Goal: Participate in discussion

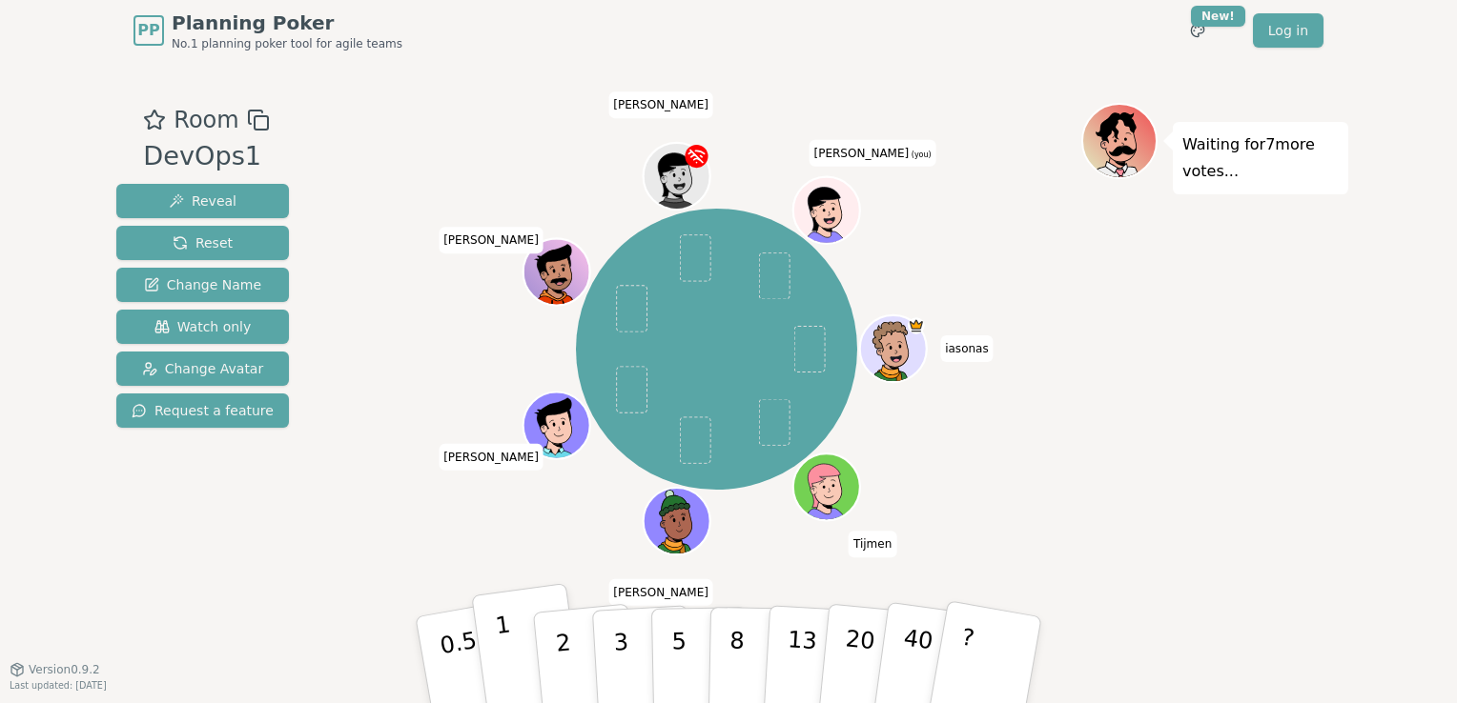
click at [526, 655] on button "1" at bounding box center [527, 660] width 113 height 154
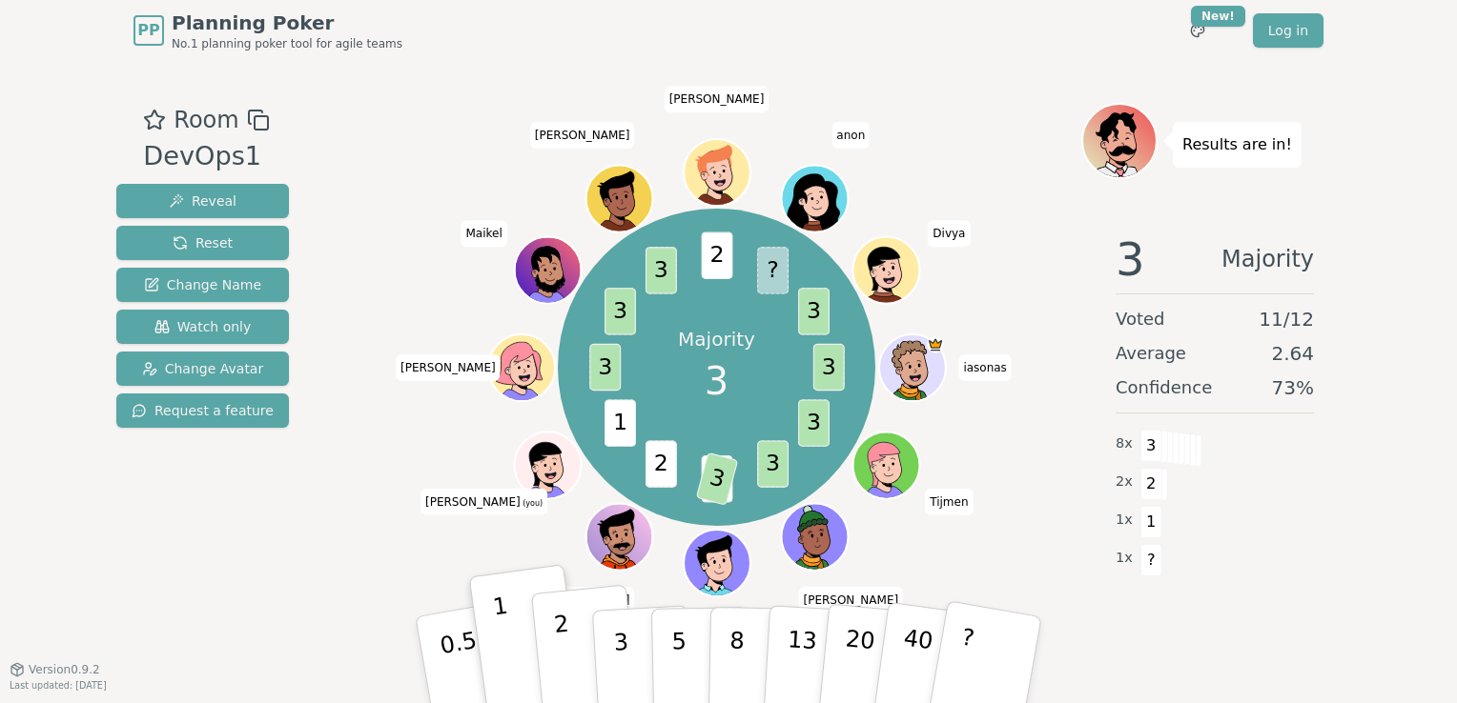
click at [565, 655] on p "2" at bounding box center [565, 663] width 25 height 104
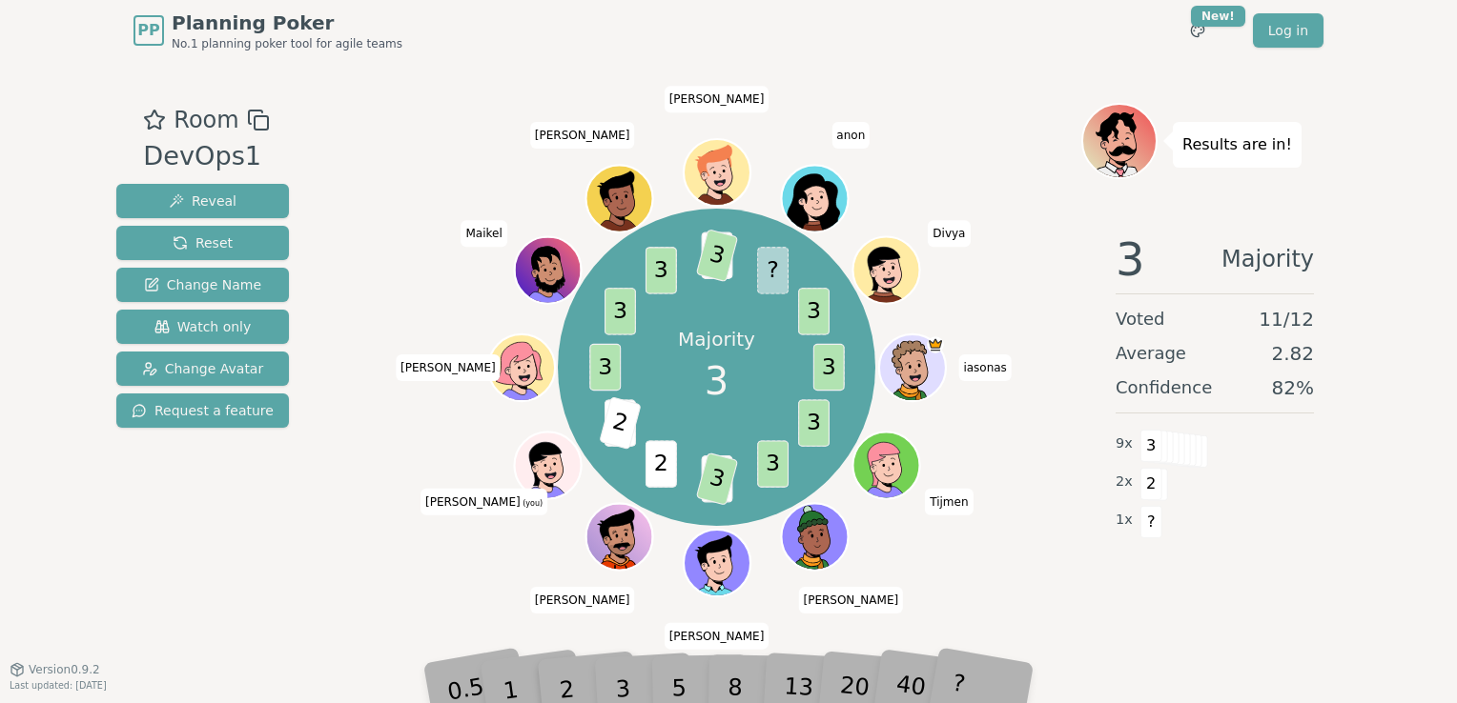
click at [641, 687] on div "3" at bounding box center [642, 660] width 61 height 70
click at [632, 677] on div "3" at bounding box center [642, 660] width 61 height 70
drag, startPoint x: 632, startPoint y: 677, endPoint x: 617, endPoint y: 677, distance: 15.3
click at [617, 677] on div "3" at bounding box center [642, 660] width 61 height 70
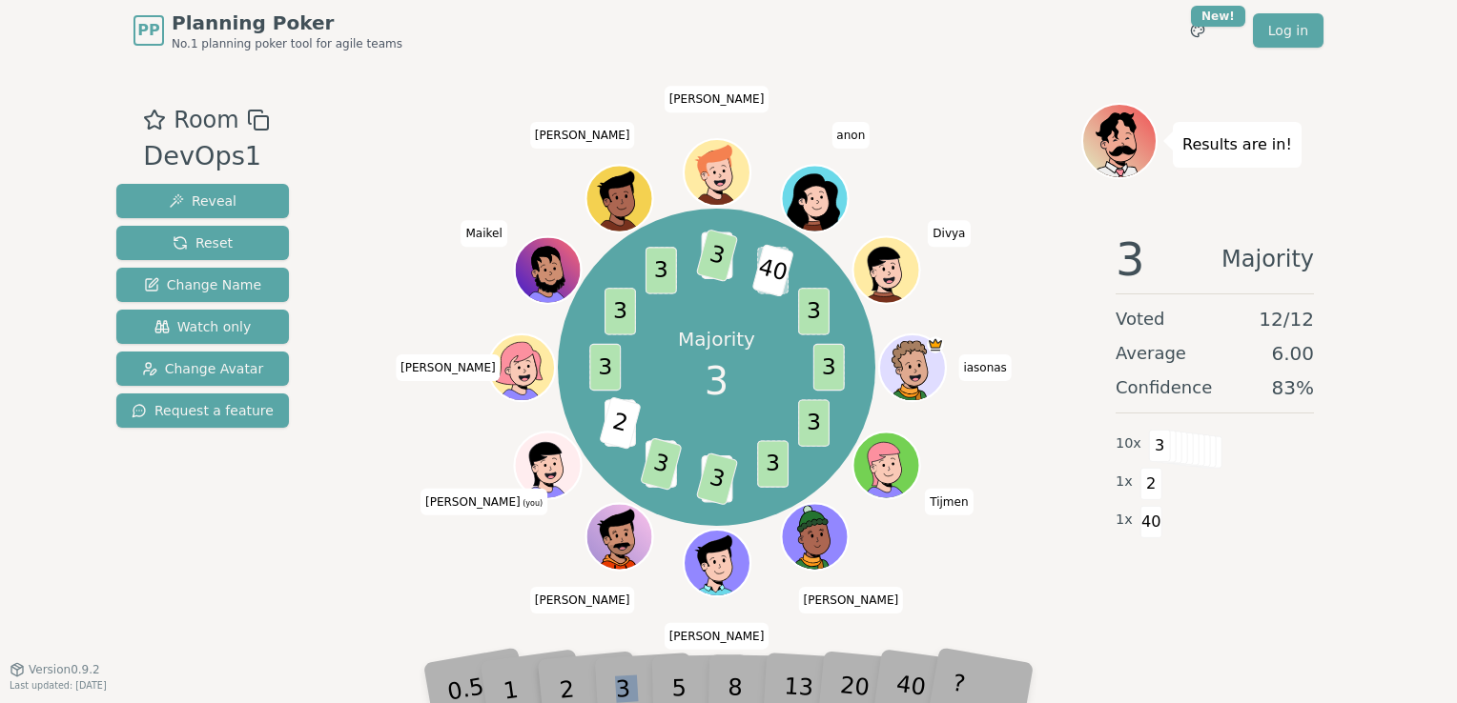
click at [622, 664] on div "3" at bounding box center [642, 660] width 61 height 70
click at [361, 530] on div "Majority 3 3 3 3 1 3 2 3 1 2 3 3 3 2 3 ? 40 3 iasonas Tijmen [PERSON_NAME] [PER…" at bounding box center [716, 367] width 729 height 460
click at [601, 677] on div "2" at bounding box center [585, 659] width 63 height 71
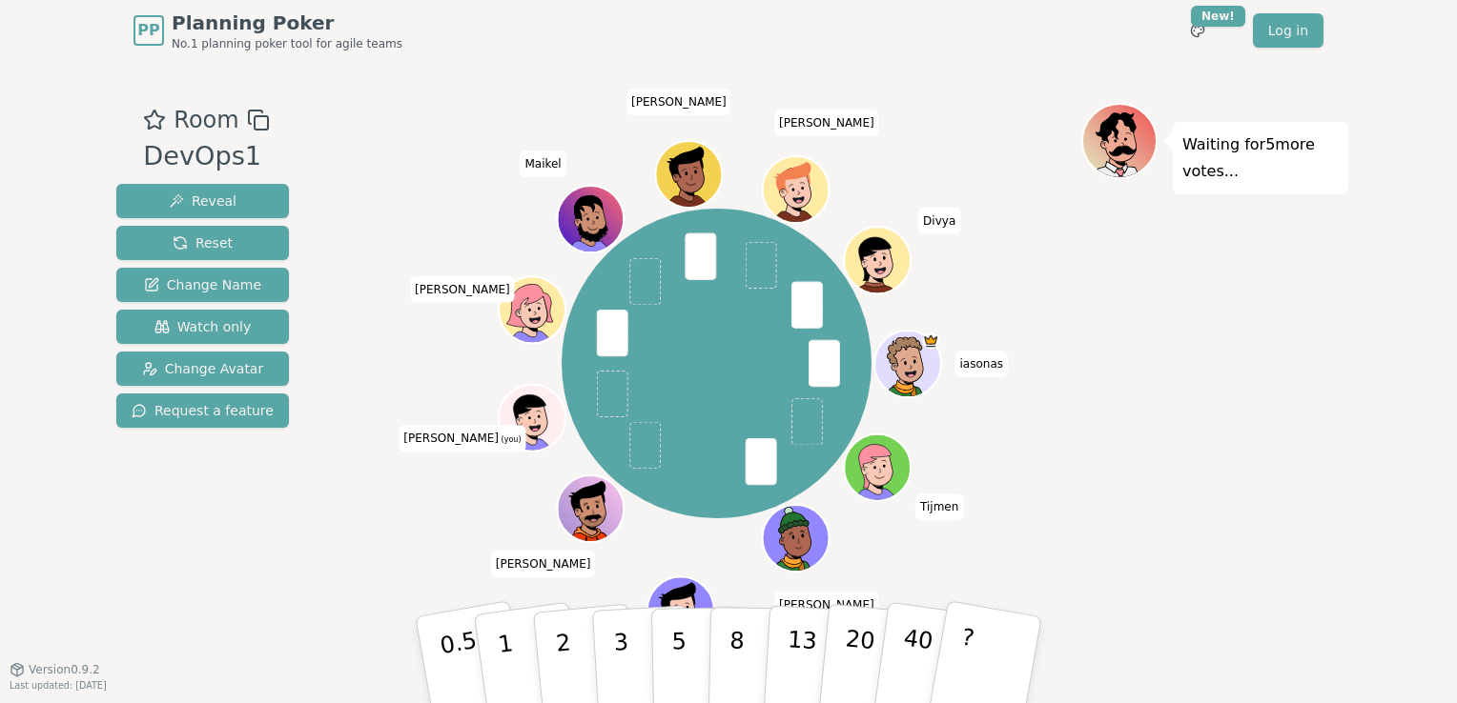
click at [320, 463] on div "Room DevOps1 Reveal Reset Change Name Watch only Change Avatar Request a featur…" at bounding box center [728, 365] width 1239 height 524
click at [1162, 526] on div "Waiting for 5 more votes..." at bounding box center [1214, 365] width 267 height 524
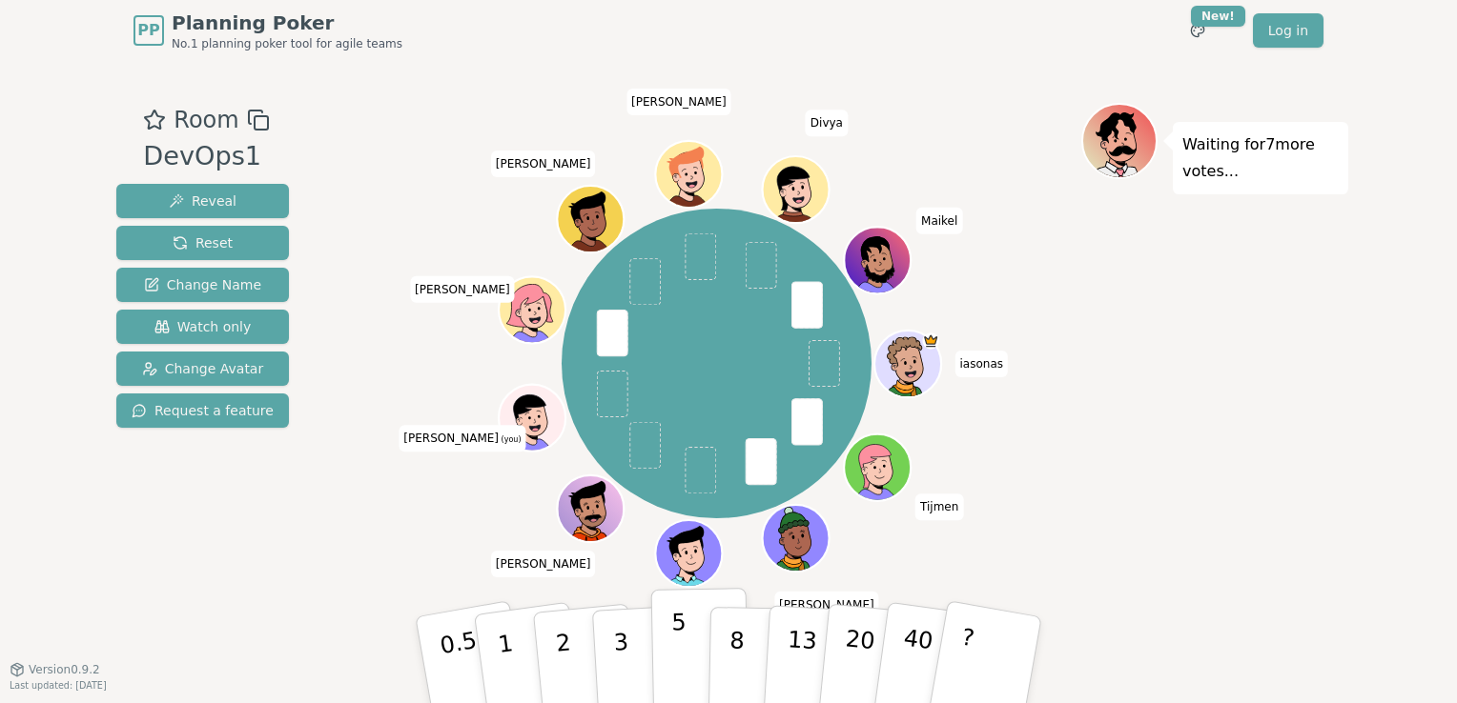
click at [670, 646] on button "5" at bounding box center [700, 660] width 98 height 145
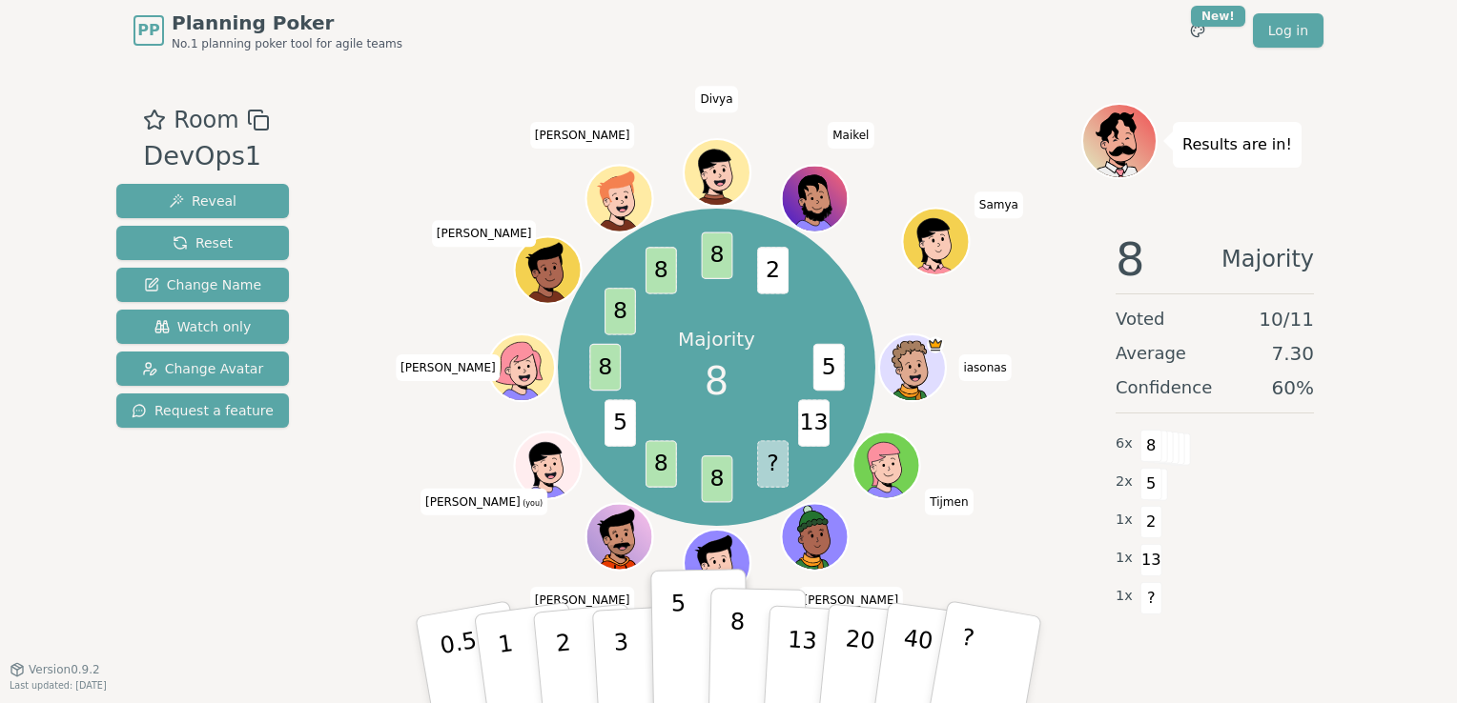
click at [744, 627] on button "8" at bounding box center [757, 660] width 98 height 145
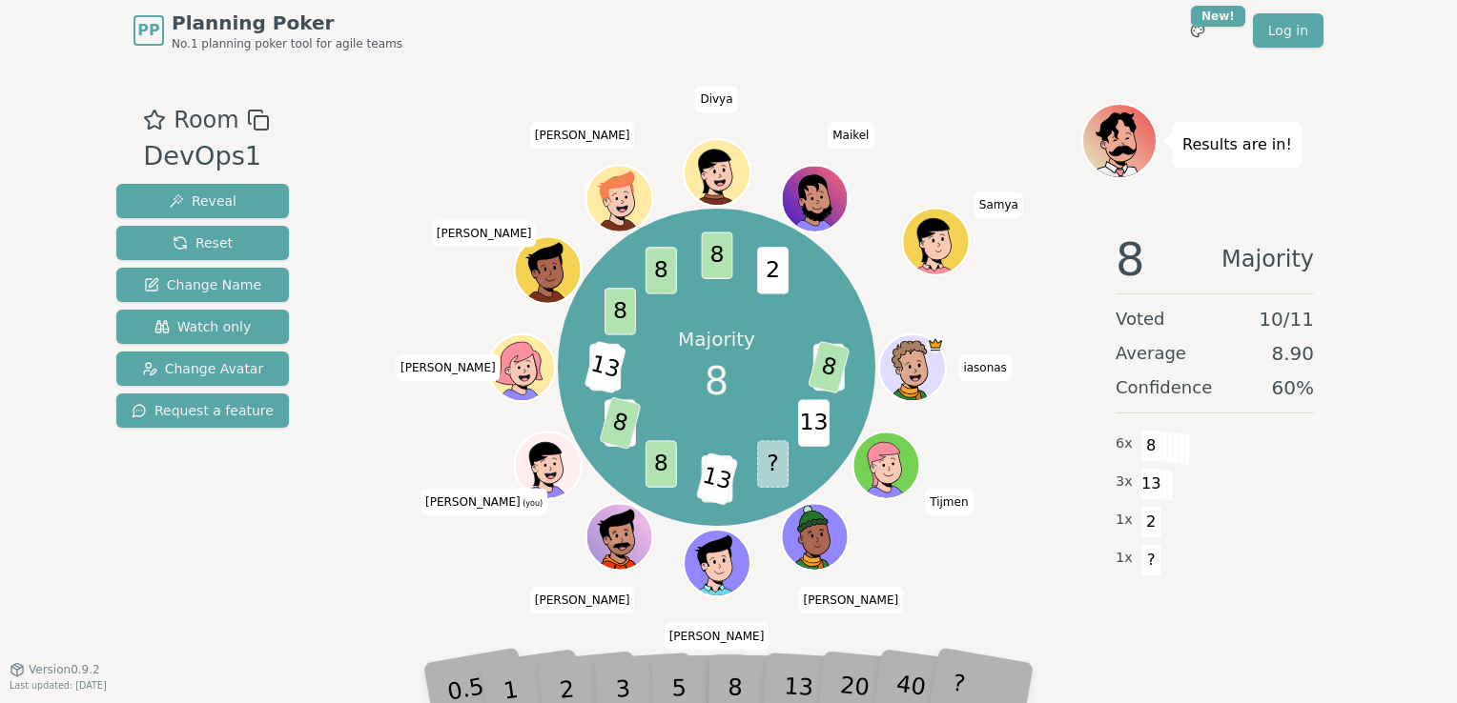
click at [789, 679] on div "13" at bounding box center [814, 660] width 61 height 70
click at [429, 533] on div "Majority 8 5 8 13 ? 8 13 8 5 8 8 13 8 8 8 2 iasonas Tijmen [PERSON_NAME] [PERSO…" at bounding box center [716, 367] width 729 height 460
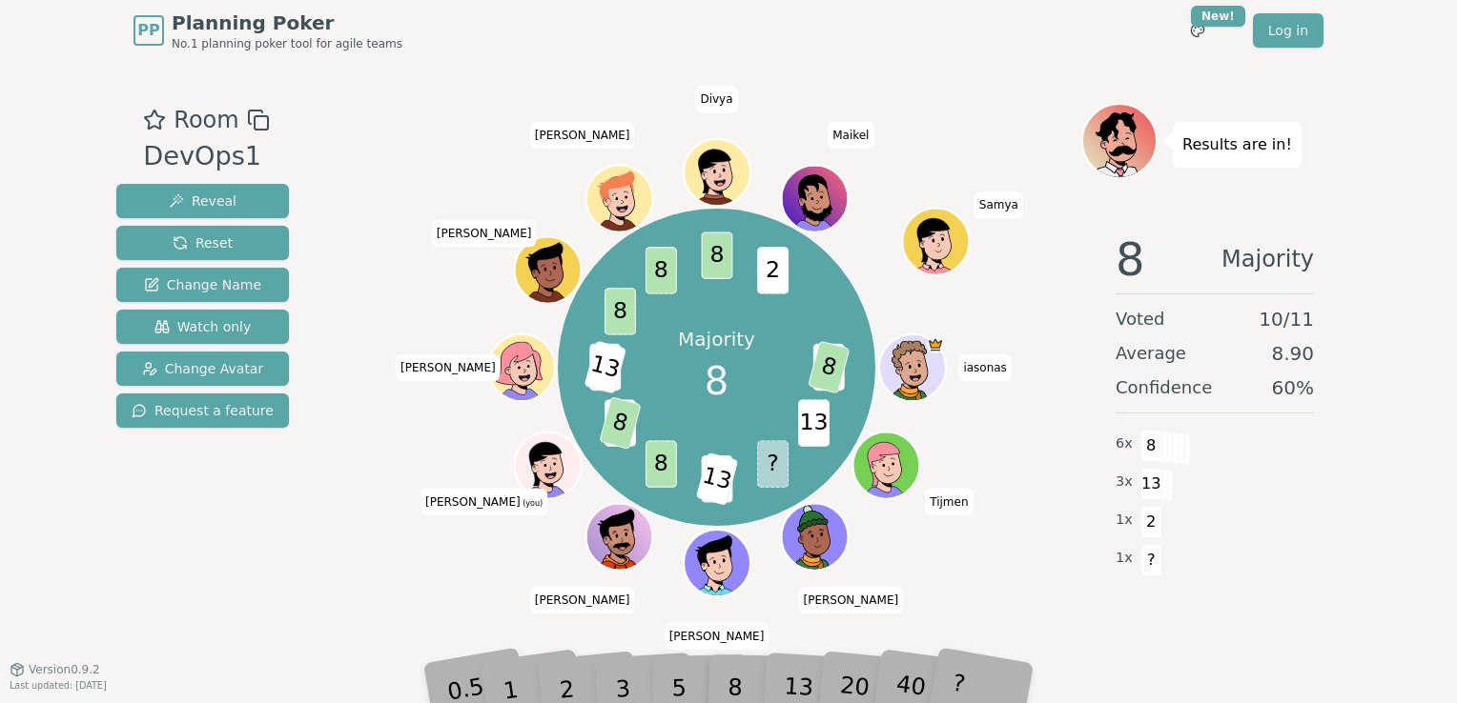
click at [778, 685] on div "8" at bounding box center [756, 660] width 58 height 68
click at [785, 684] on div "13" at bounding box center [814, 660] width 61 height 70
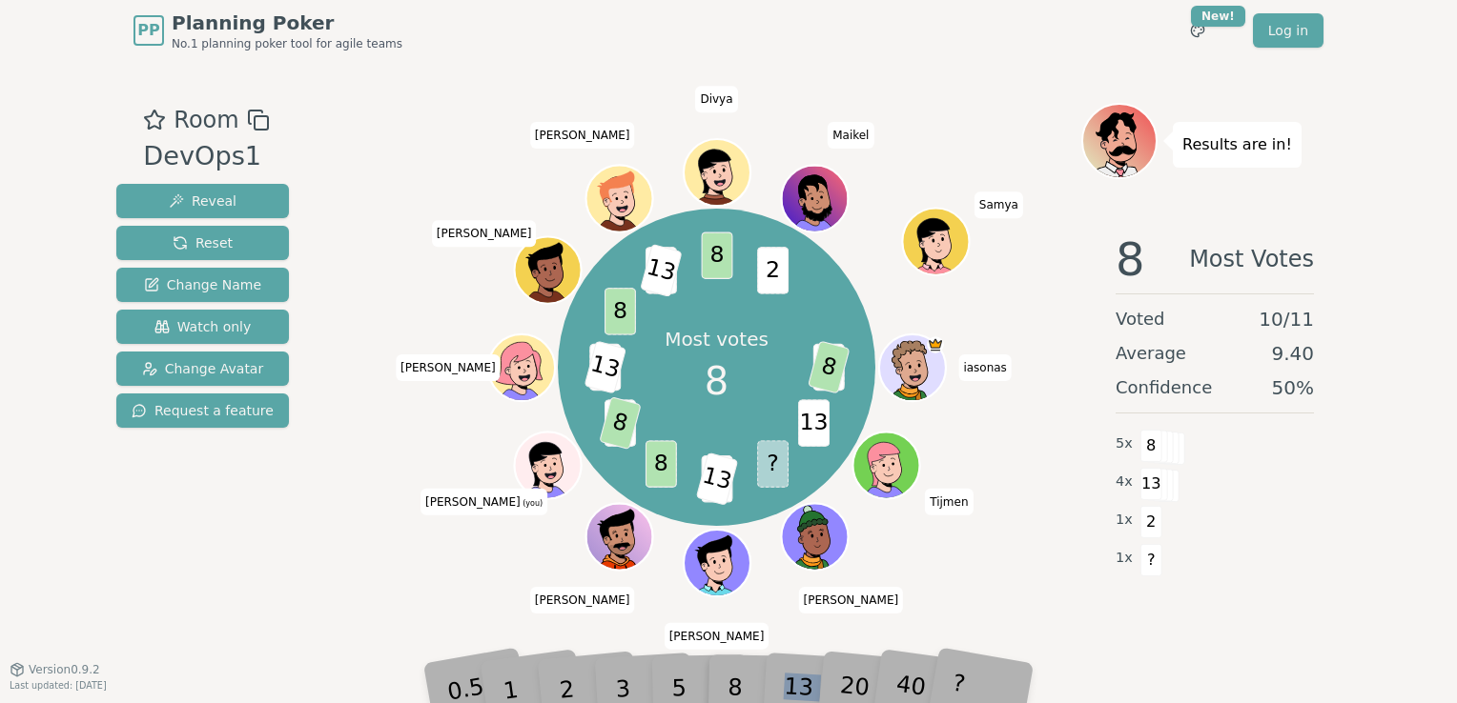
click at [785, 684] on div "13" at bounding box center [814, 660] width 61 height 70
click at [232, 371] on span "Change Avatar" at bounding box center [203, 368] width 122 height 19
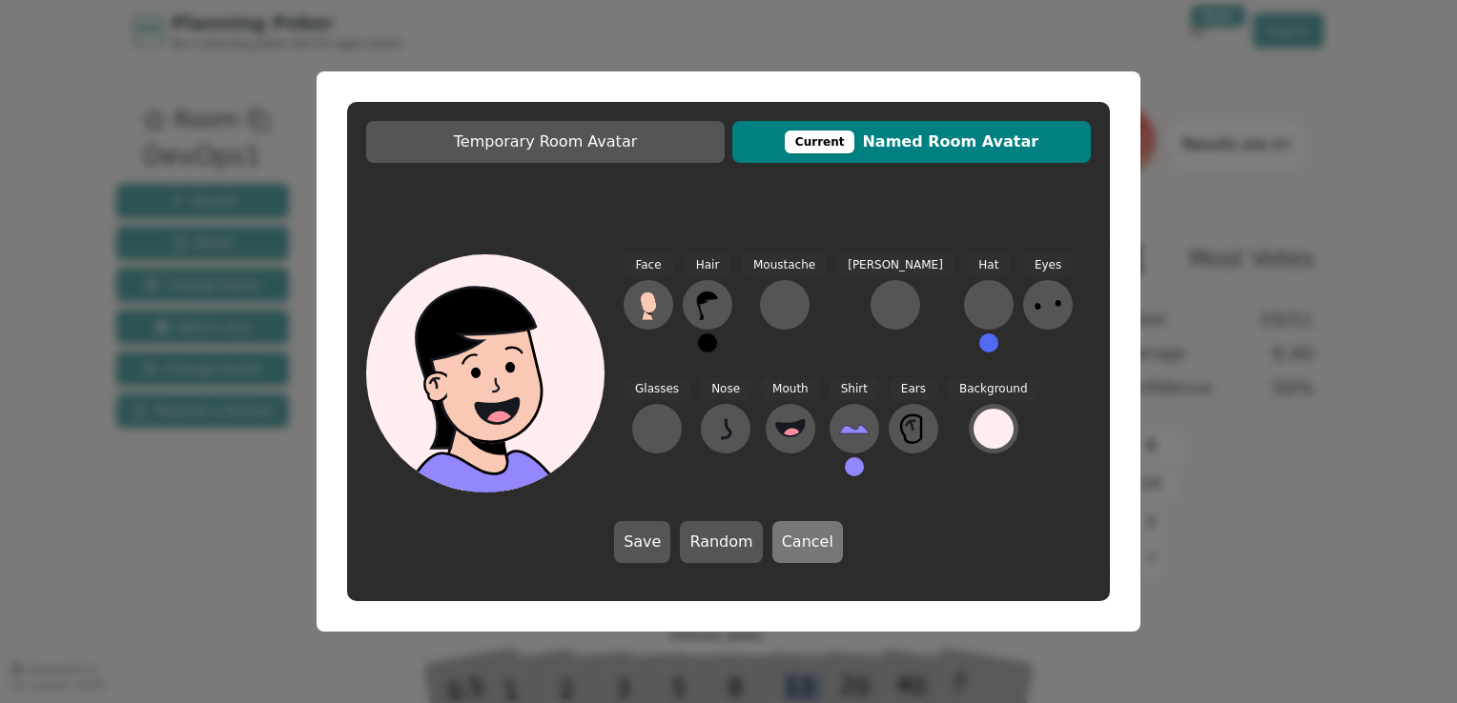
click at [808, 542] on button "Cancel" at bounding box center [807, 542] width 71 height 42
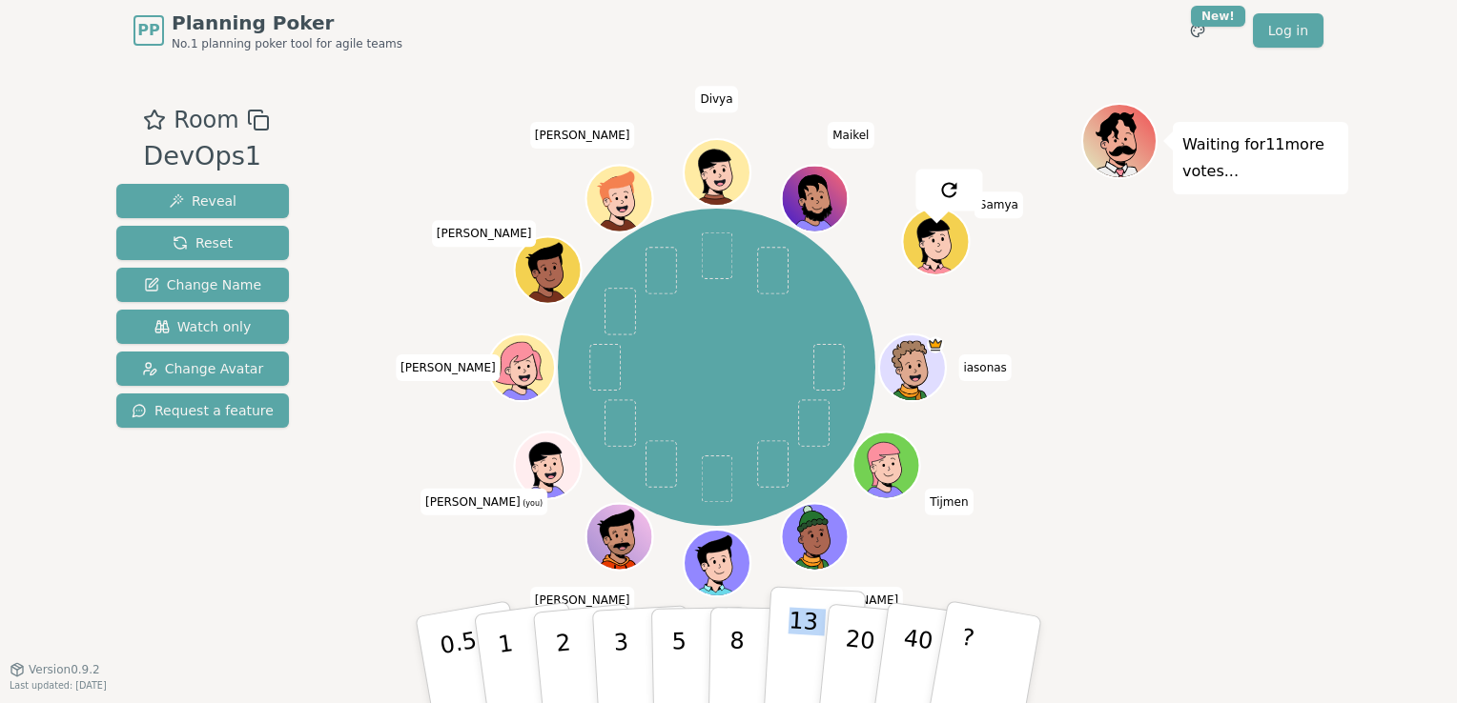
click at [803, 635] on p "13" at bounding box center [801, 659] width 35 height 105
click at [1274, 463] on div "Waiting for 9 more votes..." at bounding box center [1214, 365] width 267 height 524
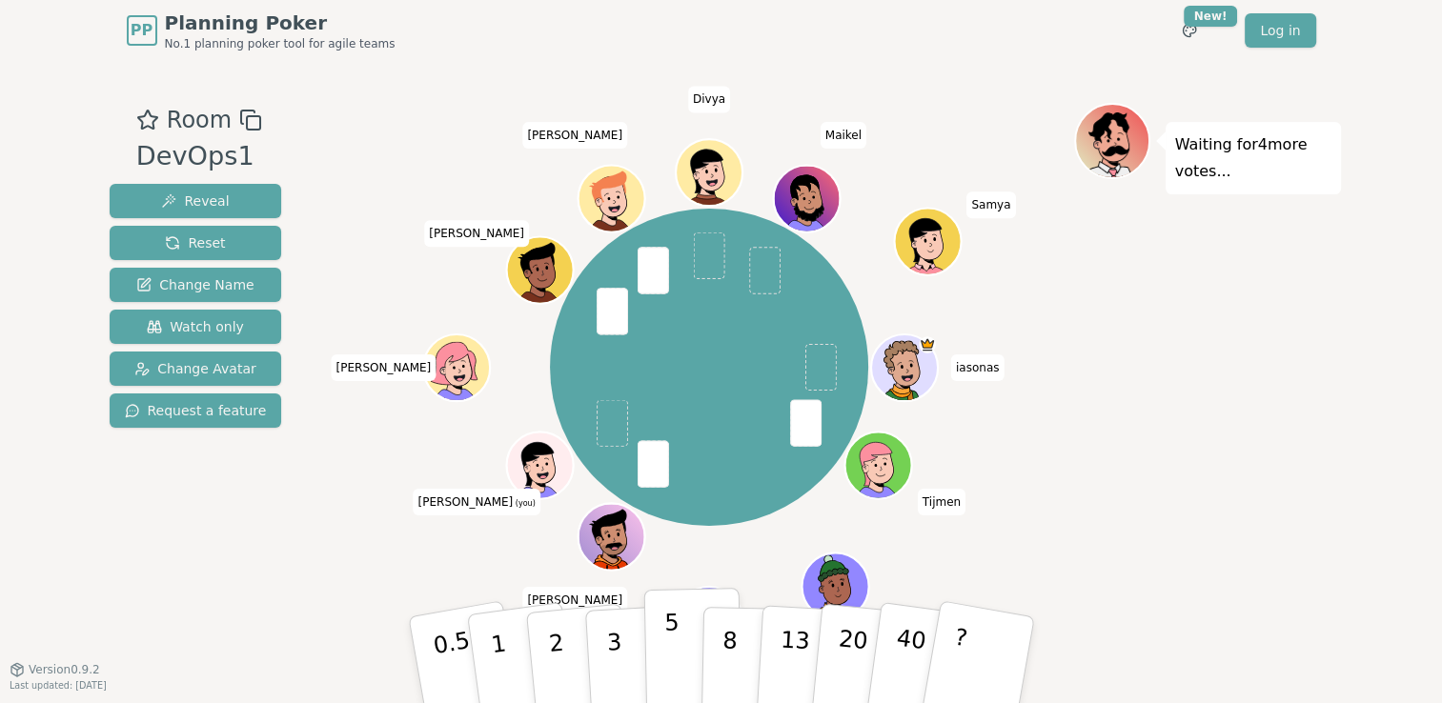
click at [673, 642] on p "5" at bounding box center [671, 660] width 16 height 103
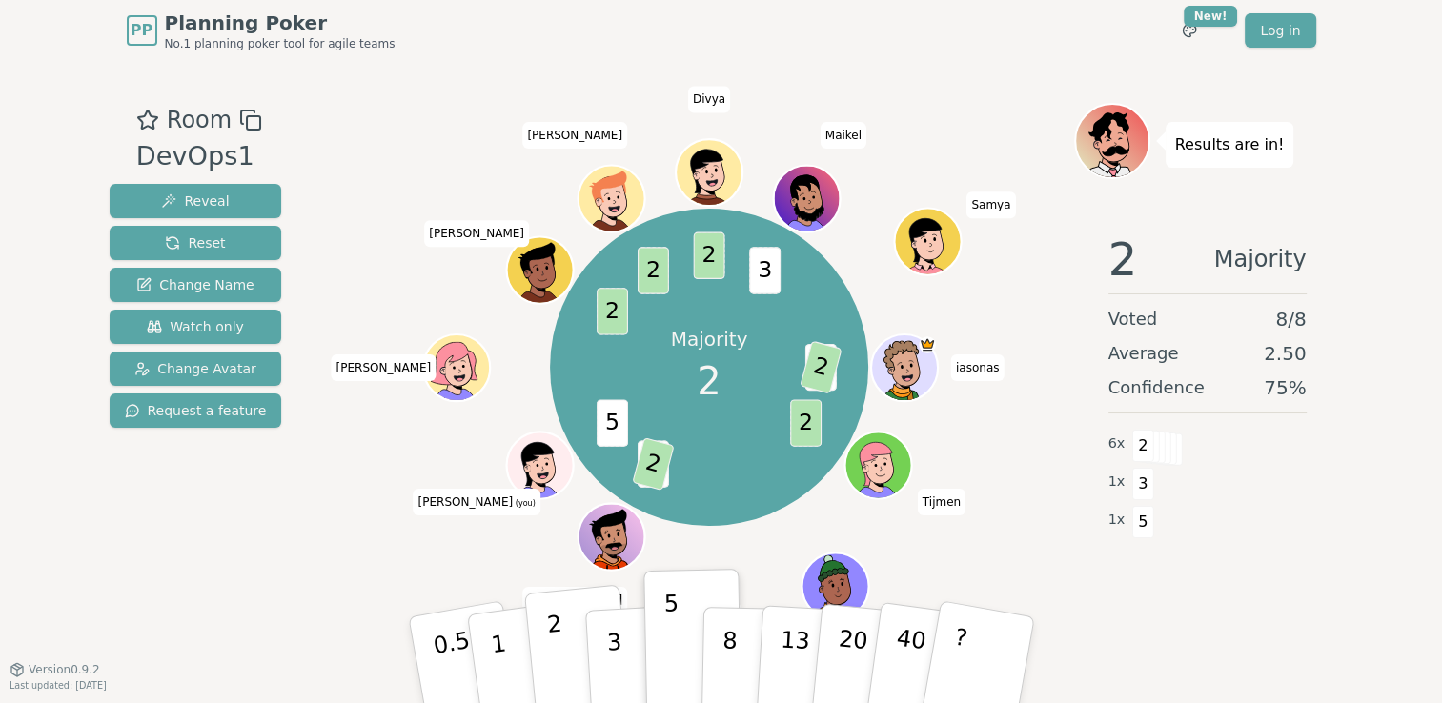
click at [580, 661] on button "2" at bounding box center [577, 661] width 109 height 152
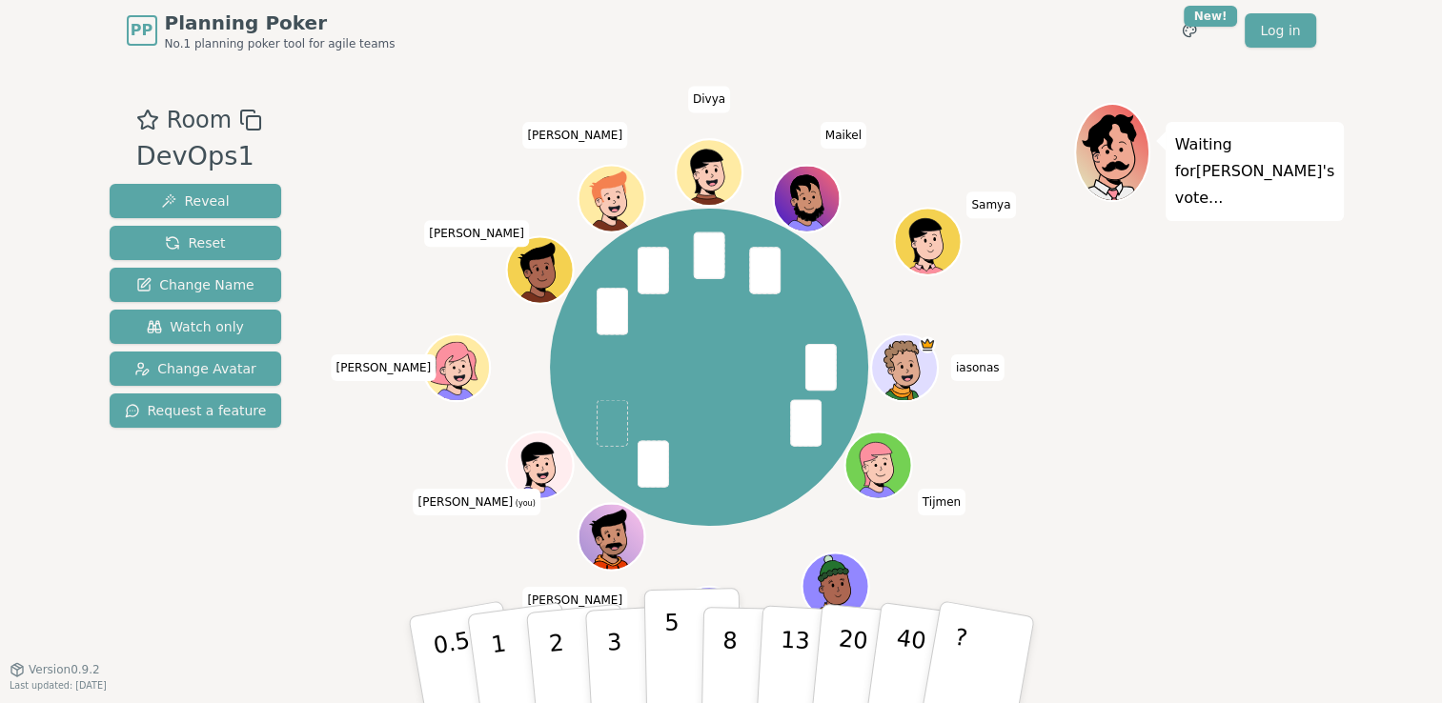
click at [663, 648] on button "5" at bounding box center [692, 660] width 98 height 145
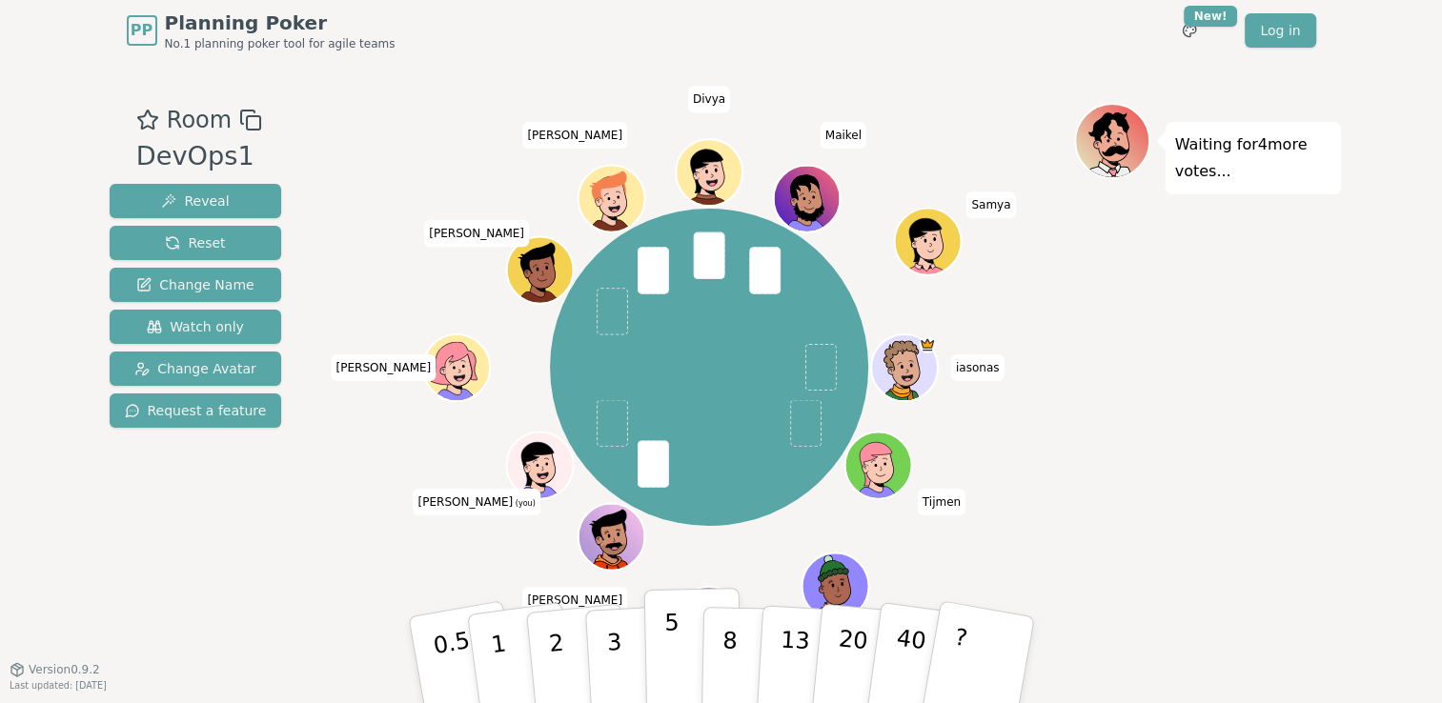
click at [662, 646] on button "5" at bounding box center [692, 660] width 98 height 145
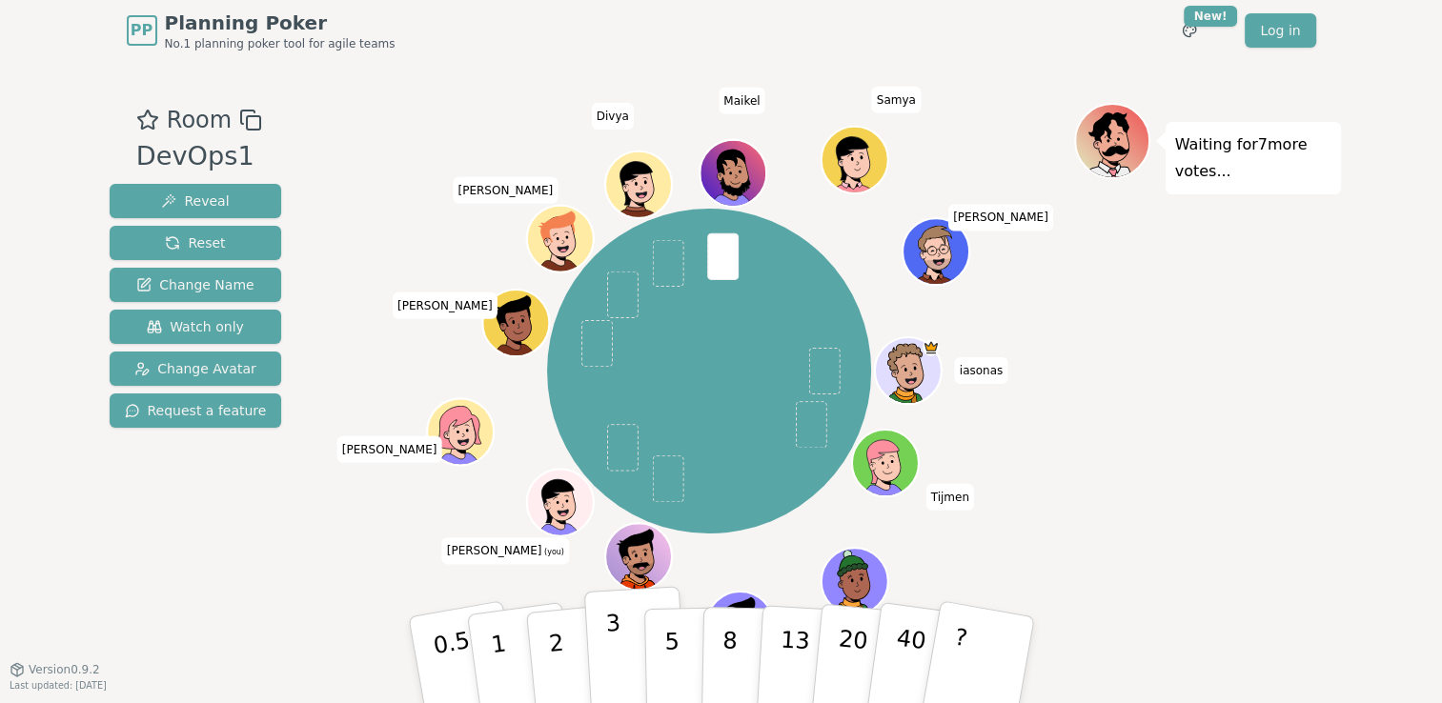
click at [631, 646] on button "3" at bounding box center [635, 660] width 104 height 149
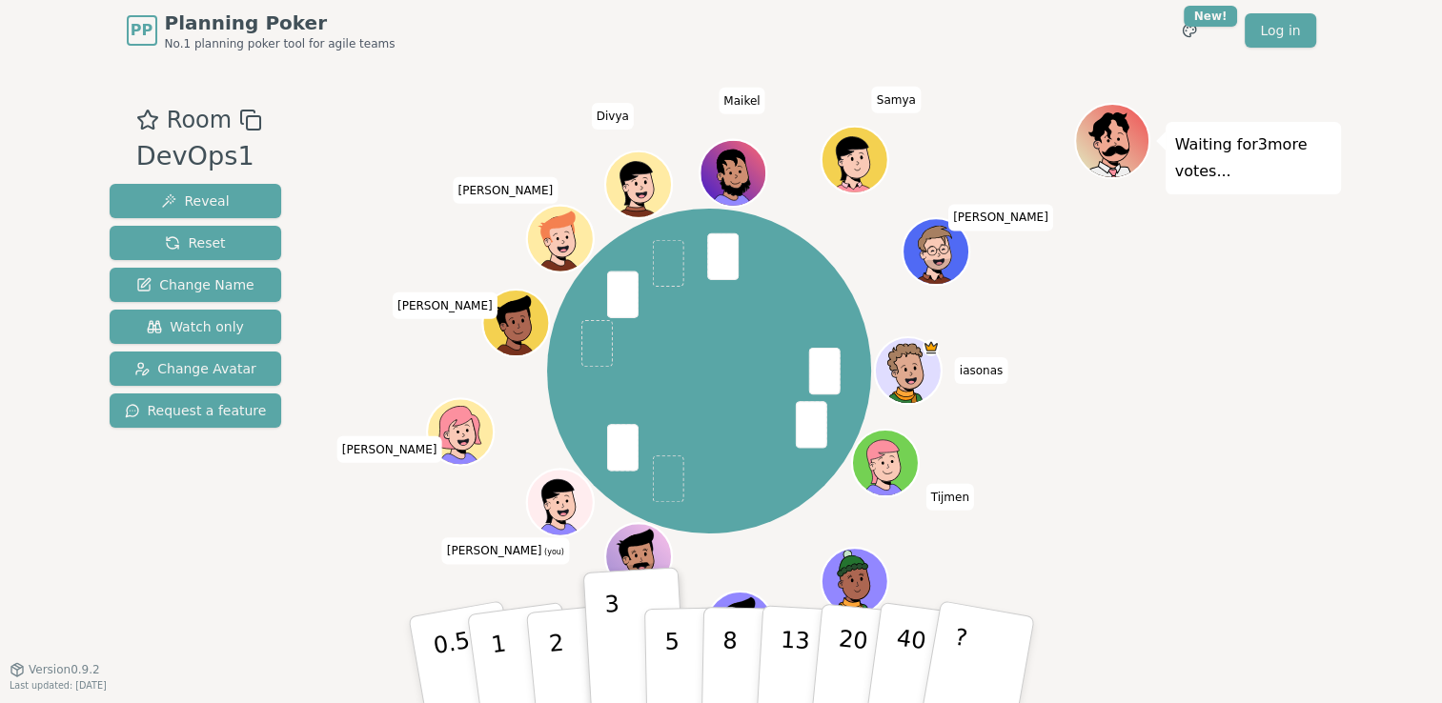
scroll to position [8, 0]
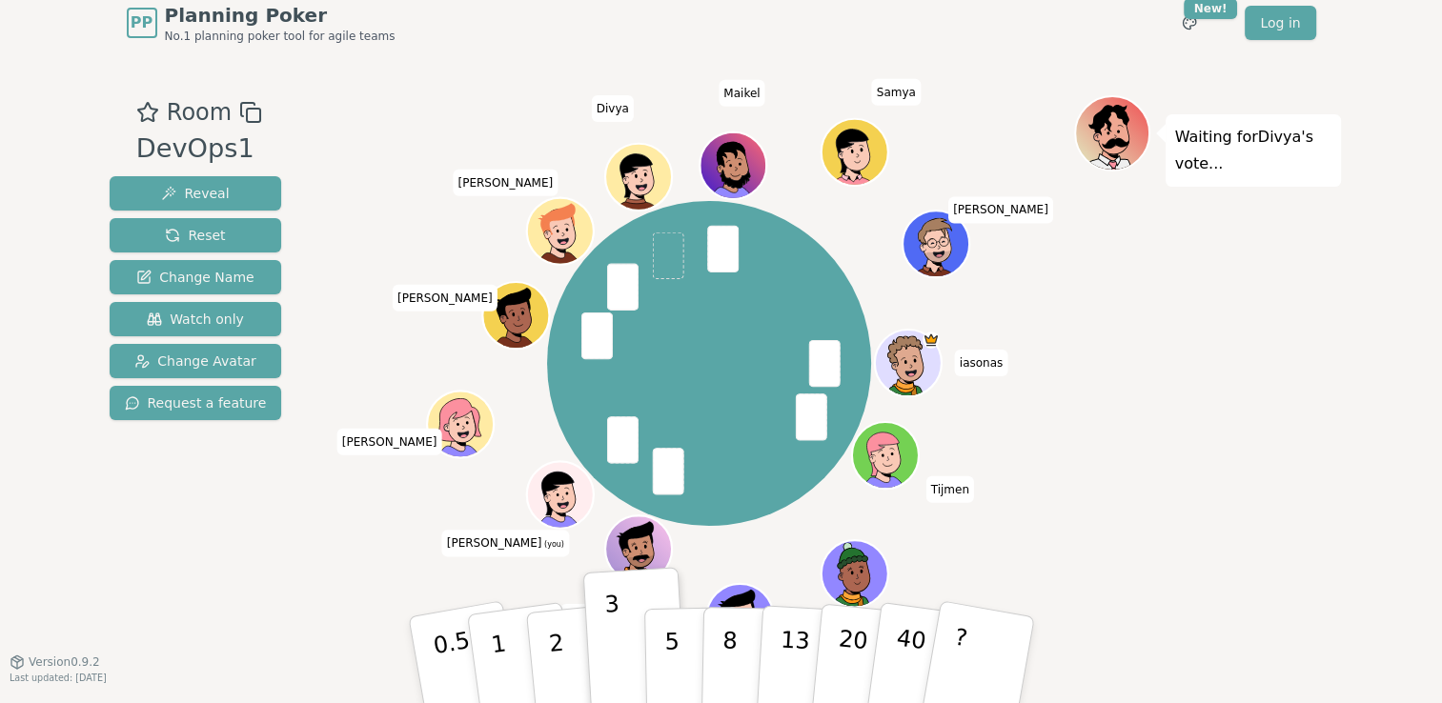
click at [1230, 564] on div "Waiting for [PERSON_NAME] 's vote..." at bounding box center [1207, 357] width 267 height 524
click at [626, 654] on button "3" at bounding box center [635, 660] width 104 height 149
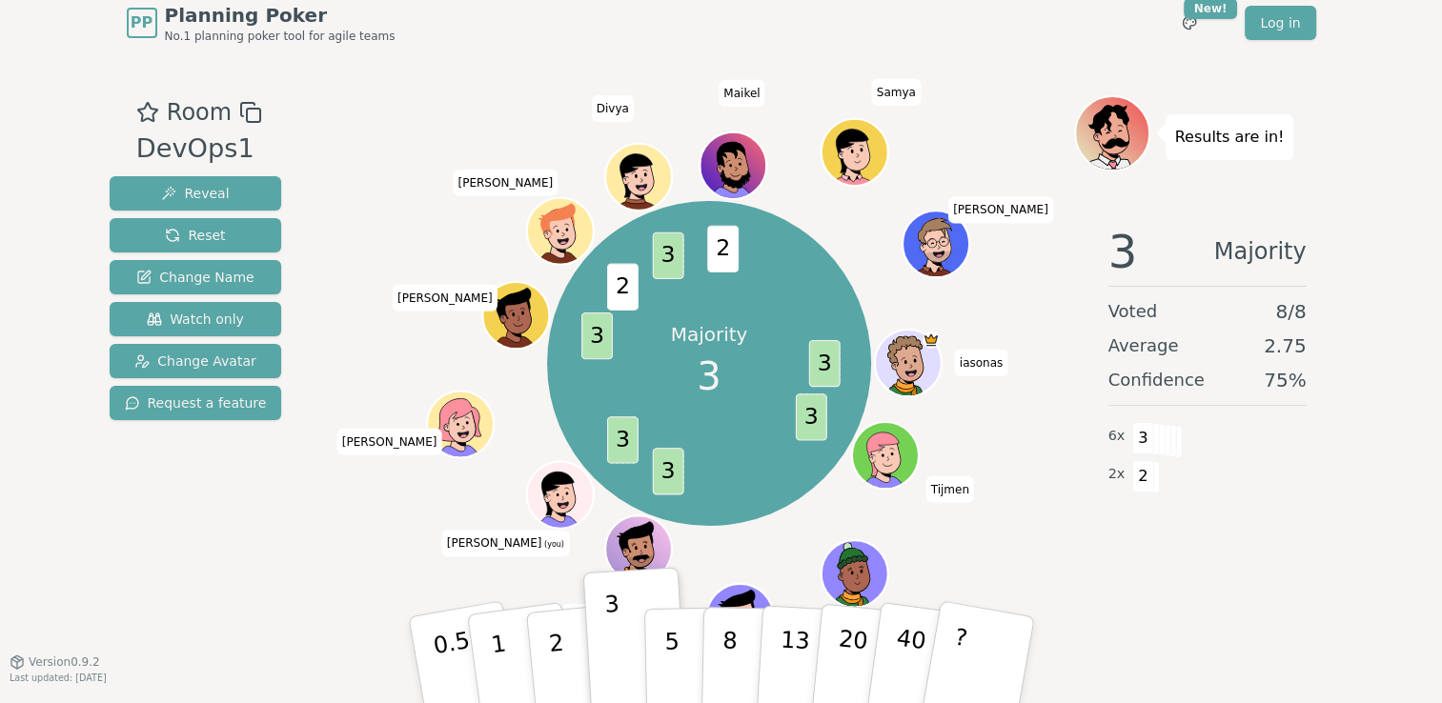
click at [1068, 600] on div "Majority 3 3 3 3 3 3 2 3 2 iasonas Tijmen [PERSON_NAME] [PERSON_NAME] (you) [PE…" at bounding box center [709, 357] width 729 height 524
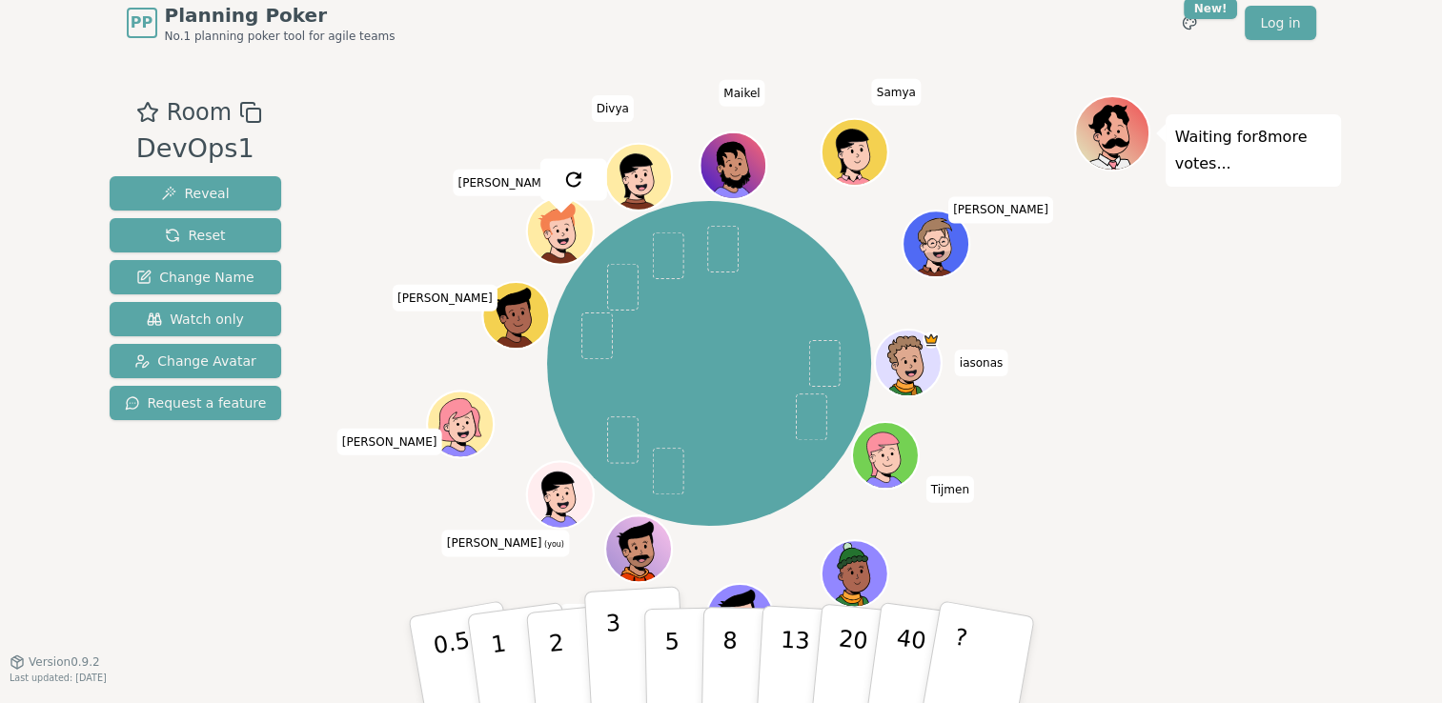
click at [603, 669] on button "3" at bounding box center [635, 660] width 104 height 149
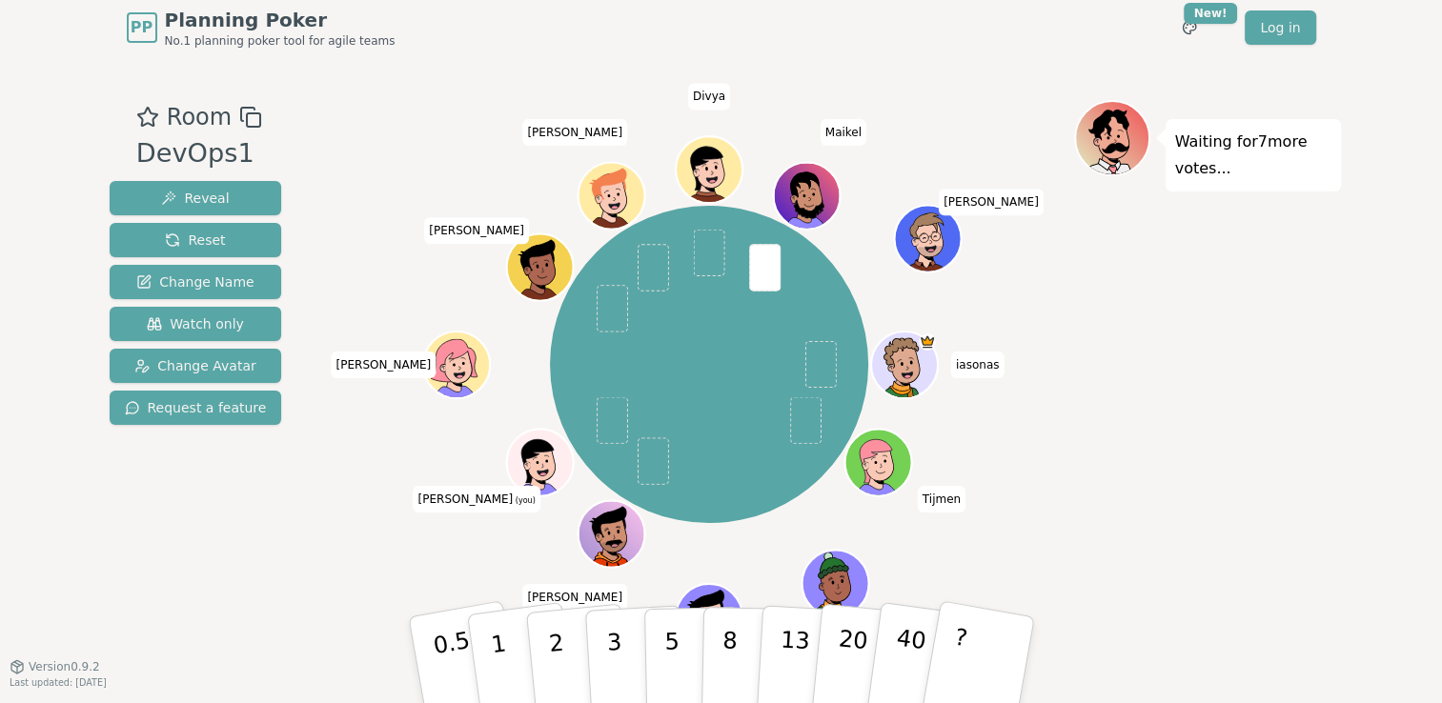
scroll to position [3, 0]
click at [1113, 438] on div "Waiting for 6 more votes..." at bounding box center [1207, 362] width 267 height 524
click at [625, 673] on button "3" at bounding box center [635, 660] width 104 height 149
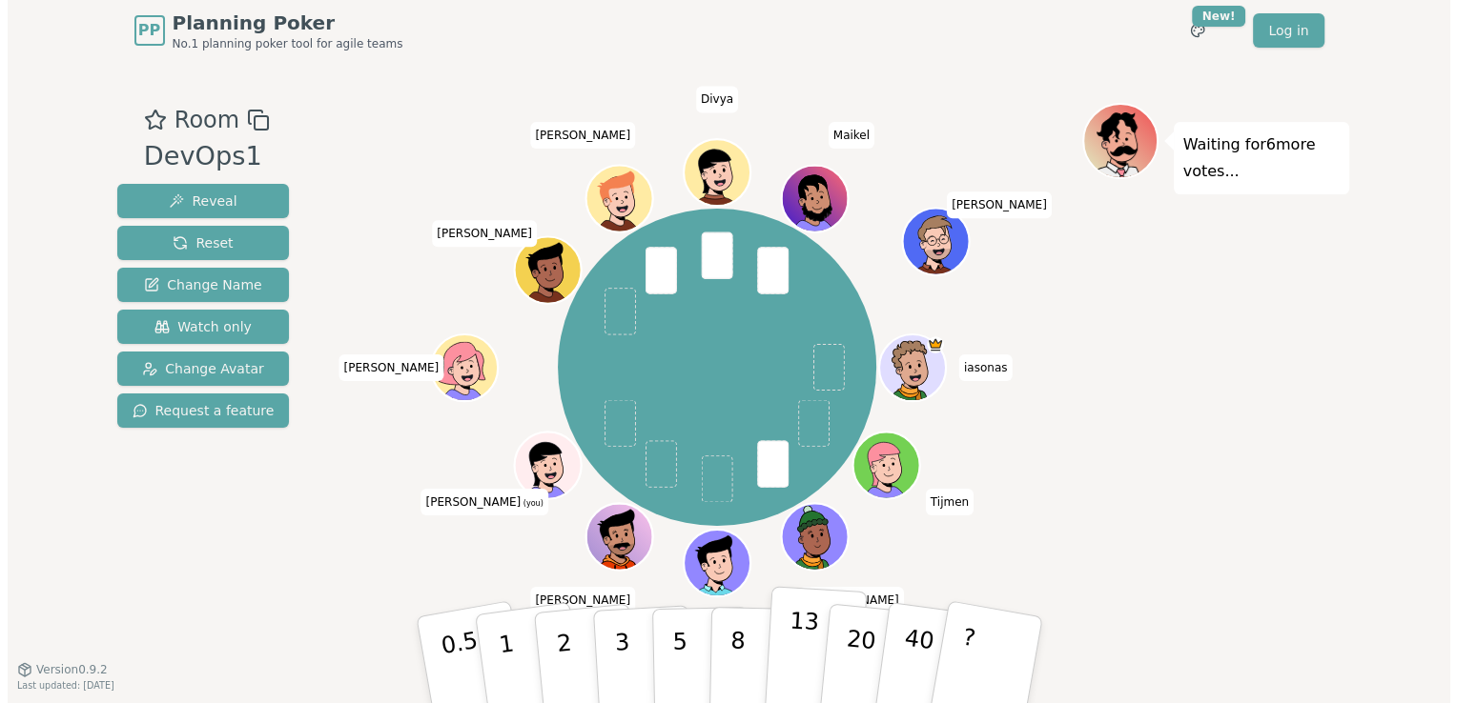
scroll to position [0, 0]
click at [602, 629] on button "3" at bounding box center [643, 660] width 104 height 149
